Goal: Task Accomplishment & Management: Use online tool/utility

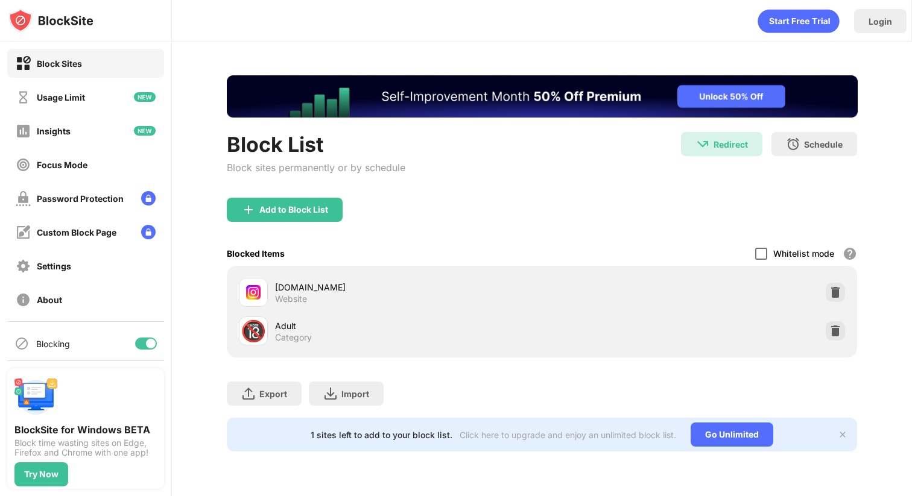
click at [762, 257] on div at bounding box center [761, 254] width 12 height 12
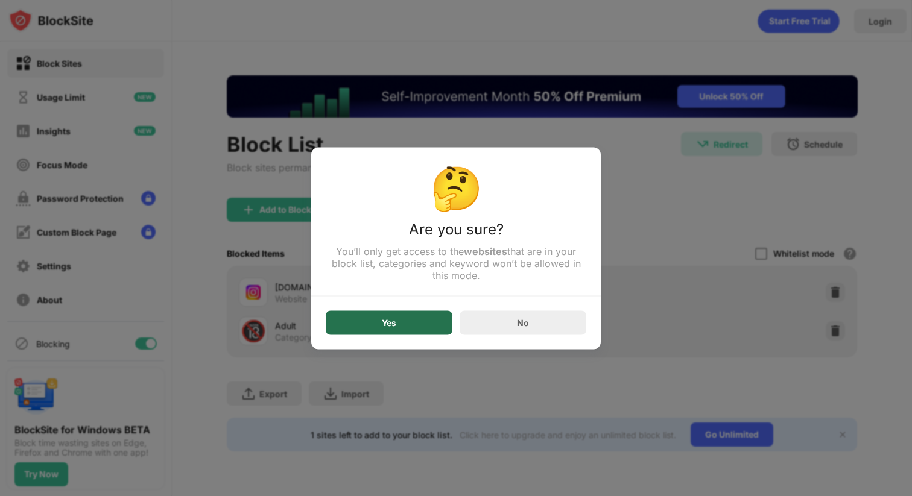
click at [382, 327] on div "Yes" at bounding box center [389, 323] width 14 height 10
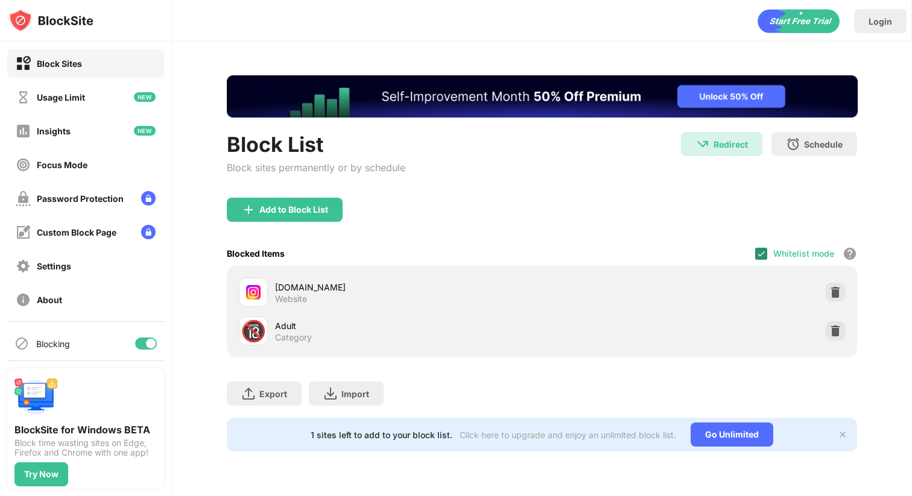
click at [763, 253] on img at bounding box center [761, 254] width 10 height 10
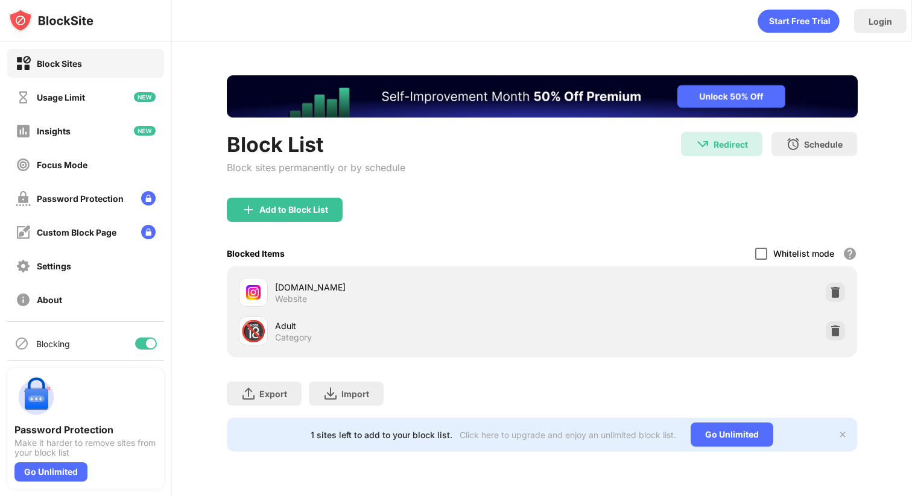
click at [761, 256] on div at bounding box center [761, 254] width 12 height 12
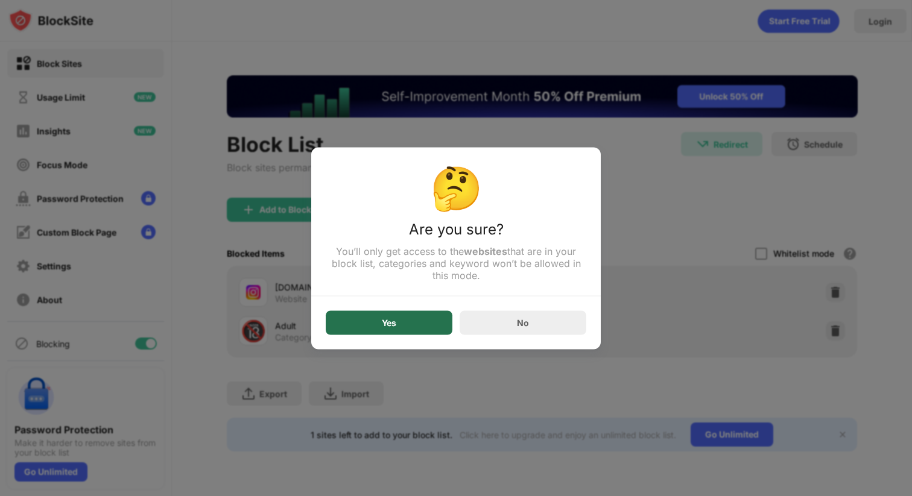
click at [368, 329] on div "Yes" at bounding box center [389, 323] width 127 height 24
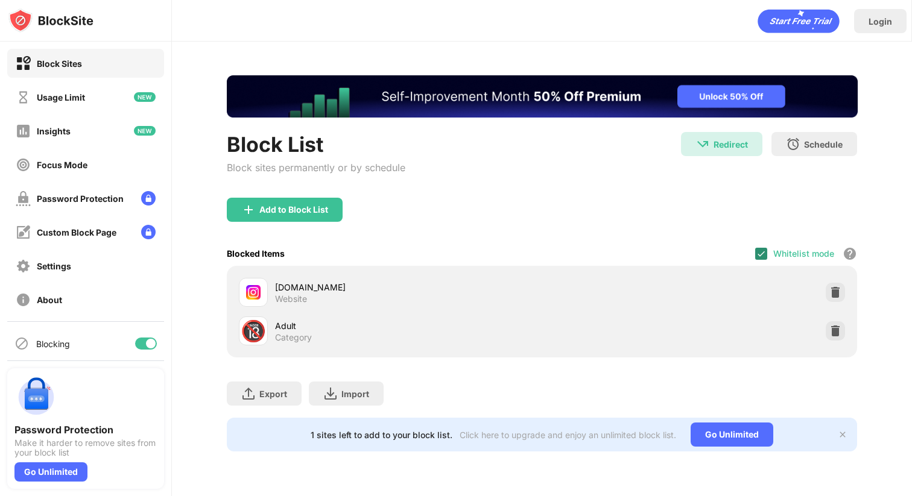
click at [761, 254] on img at bounding box center [761, 254] width 10 height 10
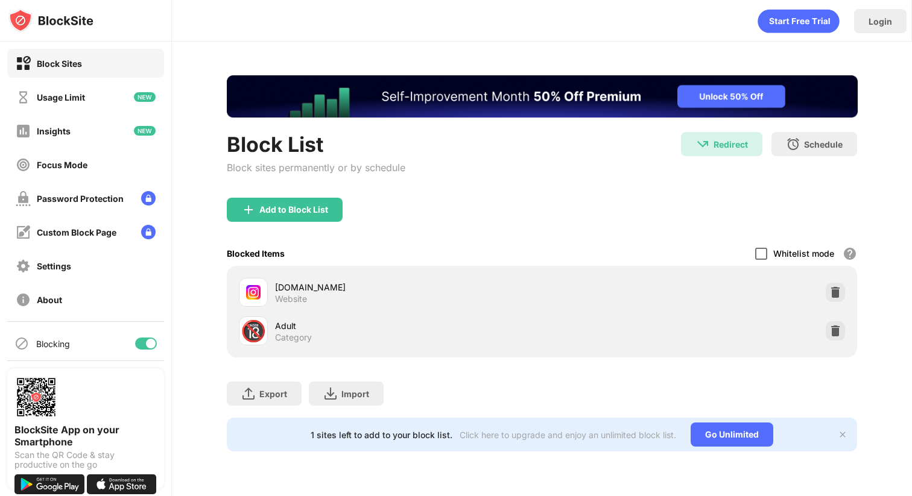
click at [761, 255] on div at bounding box center [761, 254] width 12 height 12
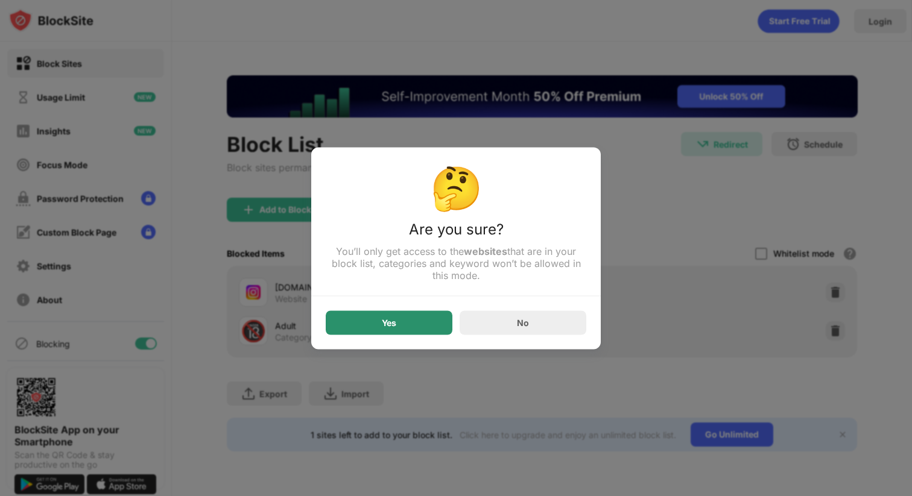
click at [422, 325] on div "Yes" at bounding box center [389, 323] width 127 height 24
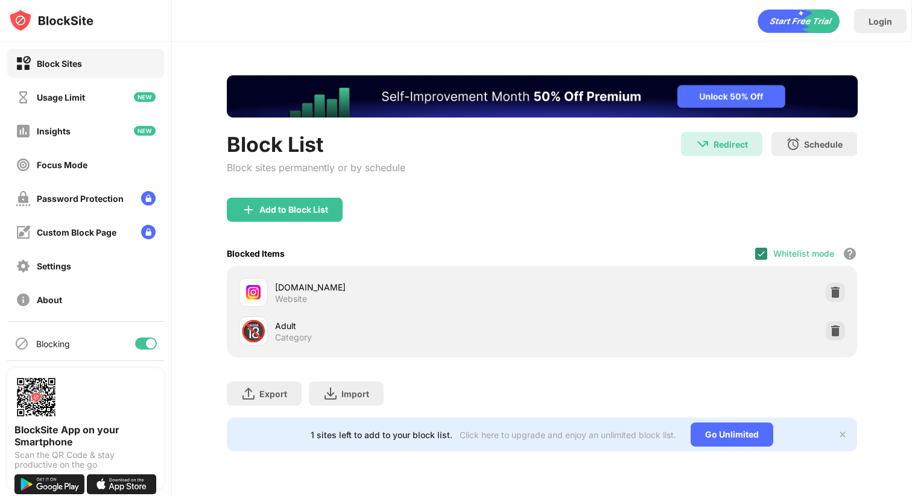
click at [765, 256] on img at bounding box center [761, 254] width 10 height 10
